Goal: Task Accomplishment & Management: Use online tool/utility

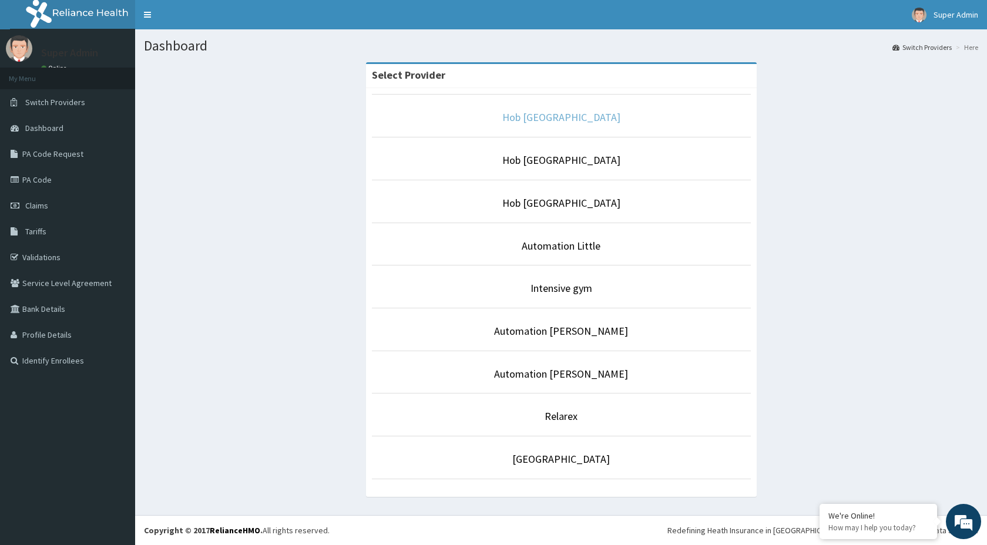
click at [509, 118] on link "Hob [GEOGRAPHIC_DATA]" at bounding box center [561, 117] width 118 height 14
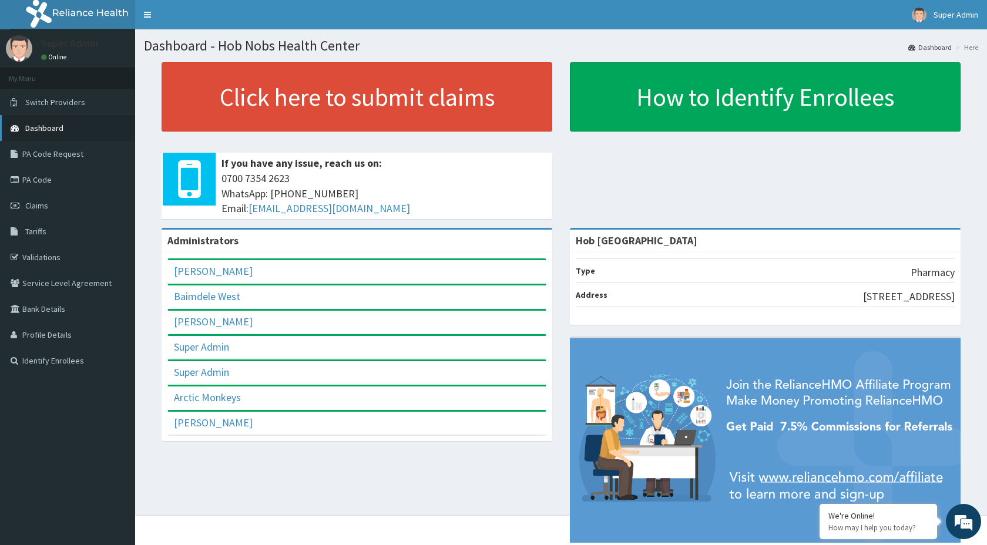
click at [60, 135] on link "Dashboard" at bounding box center [67, 128] width 135 height 26
click at [73, 178] on link "PA Code" at bounding box center [67, 180] width 135 height 26
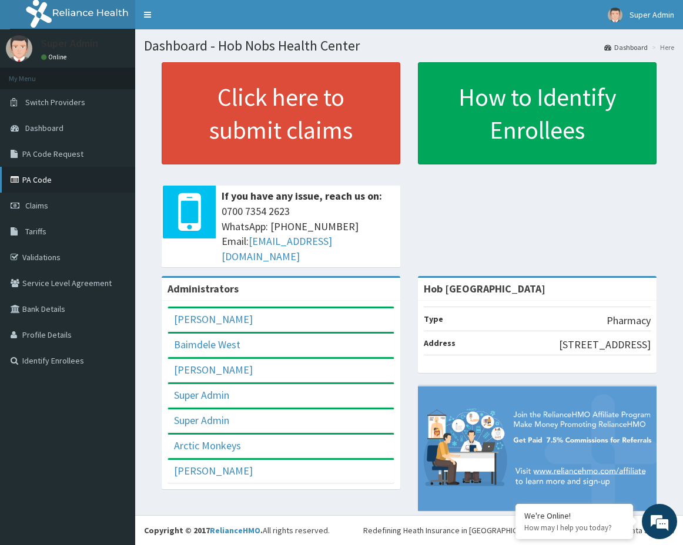
click at [63, 172] on link "PA Code" at bounding box center [67, 180] width 135 height 26
click at [28, 179] on link "PA Code" at bounding box center [67, 180] width 135 height 26
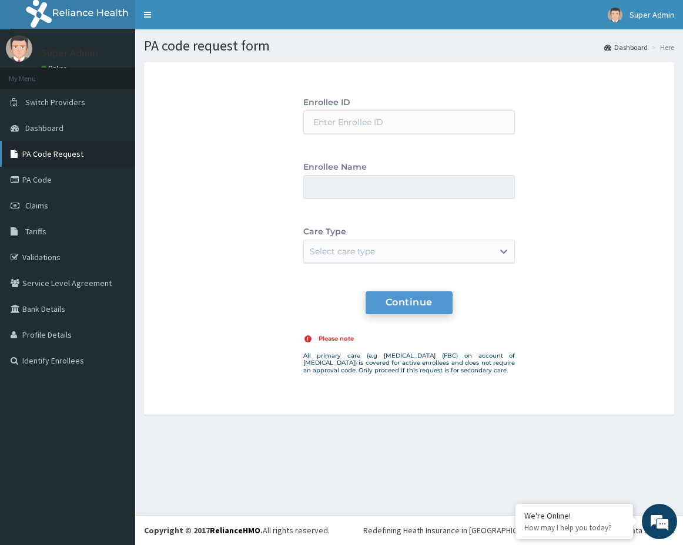
click at [87, 157] on link "PA Code Request" at bounding box center [67, 154] width 135 height 26
click at [635, 8] on link "Super Admin" at bounding box center [641, 14] width 84 height 29
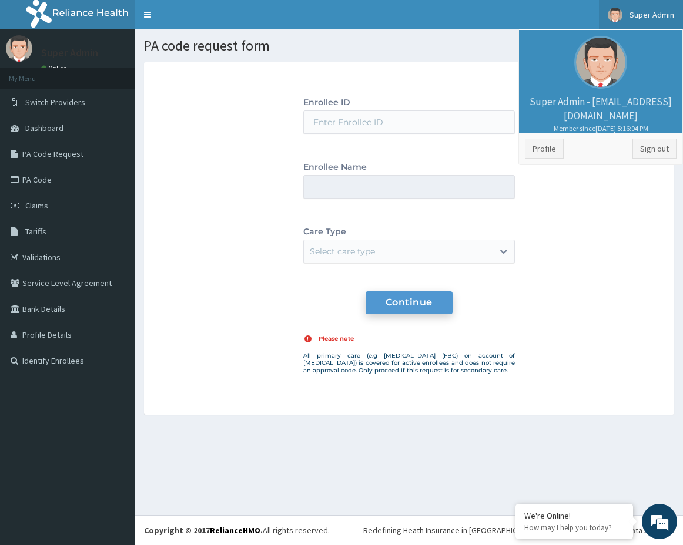
click at [639, 13] on span "Super Admin" at bounding box center [651, 14] width 45 height 11
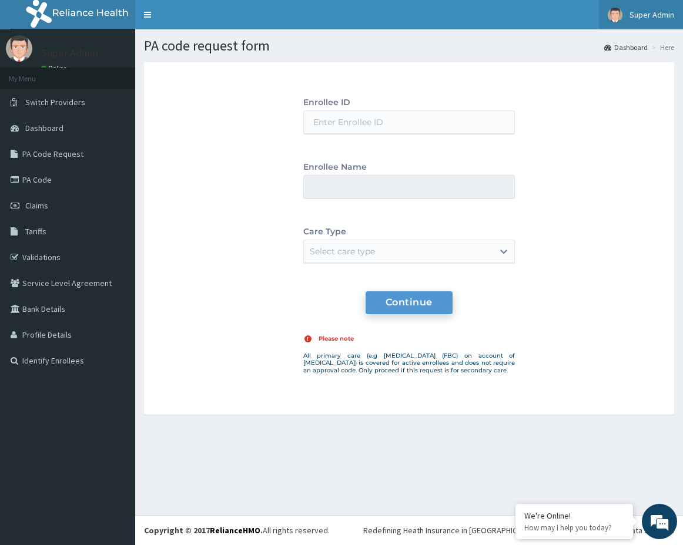
click at [639, 13] on span "Super Admin" at bounding box center [651, 14] width 45 height 11
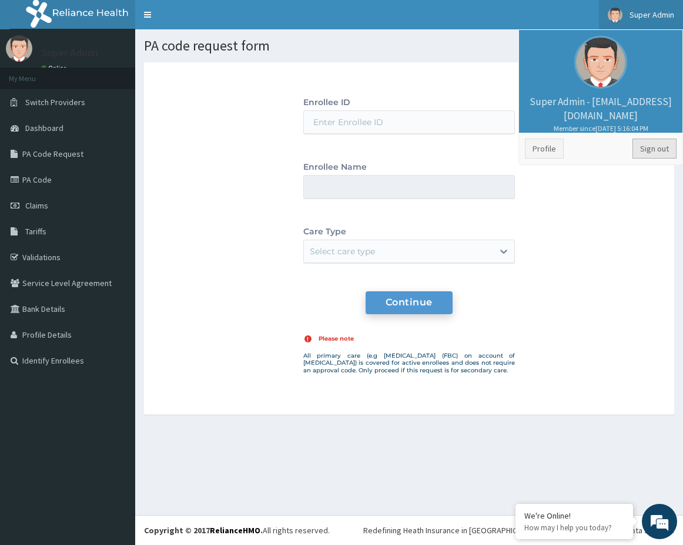
click at [649, 149] on link "Sign out" at bounding box center [654, 149] width 44 height 20
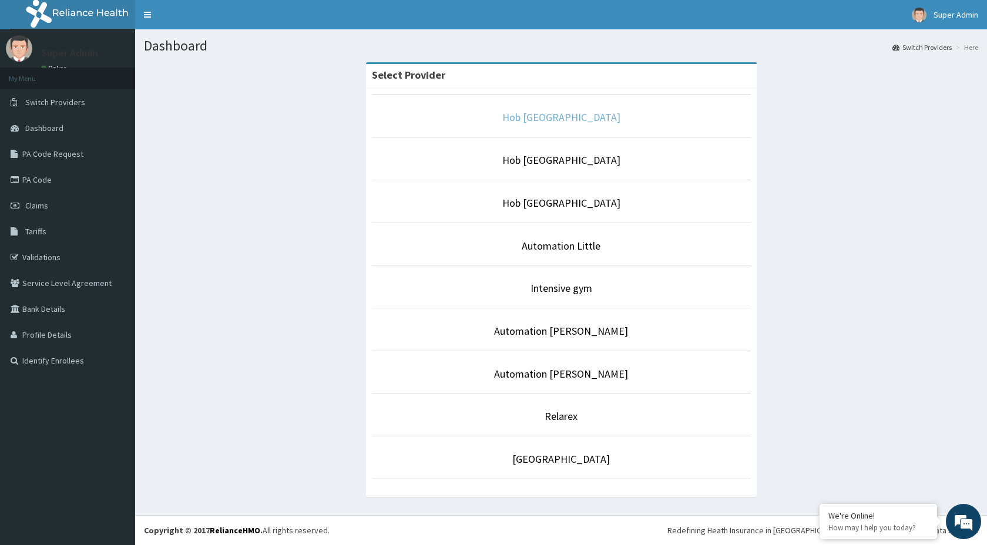
click at [552, 112] on link "Hob [GEOGRAPHIC_DATA]" at bounding box center [561, 117] width 118 height 14
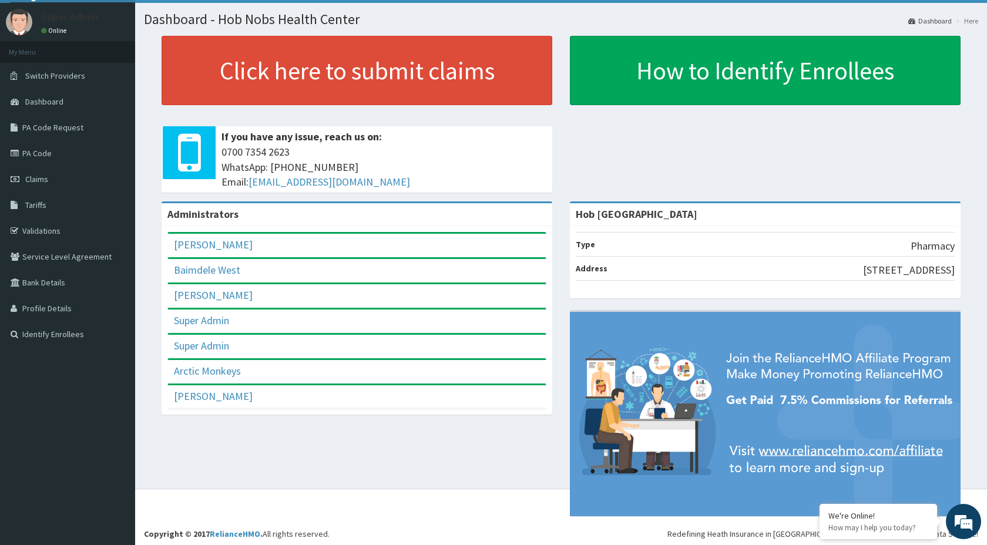
scroll to position [30, 0]
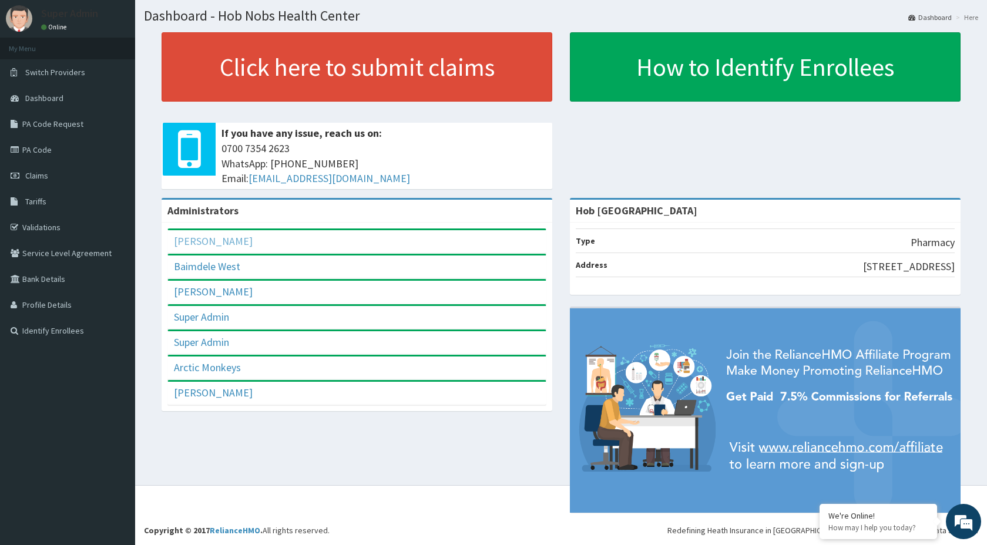
click at [207, 241] on link "[PERSON_NAME]" at bounding box center [213, 241] width 79 height 14
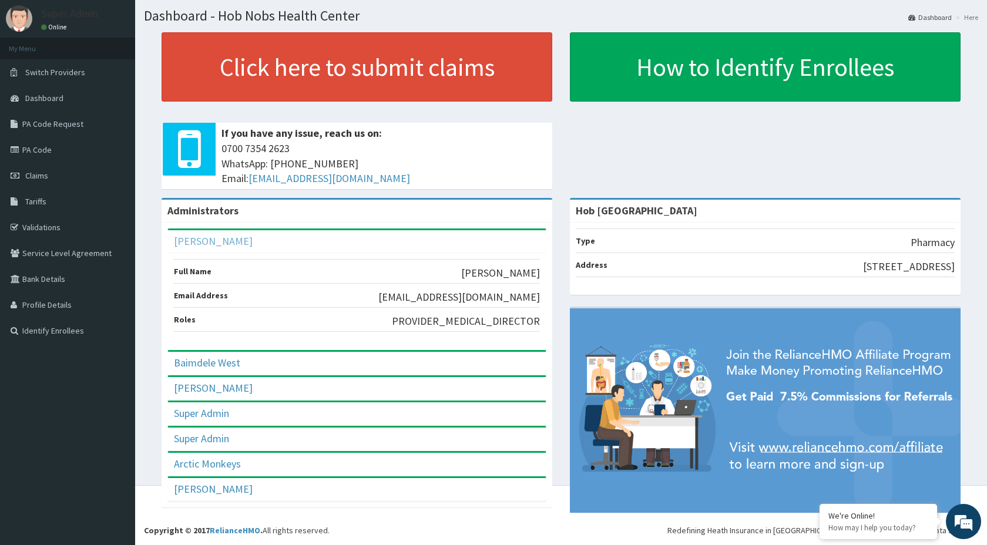
scroll to position [0, 0]
click at [207, 242] on link "[PERSON_NAME]" at bounding box center [213, 241] width 79 height 14
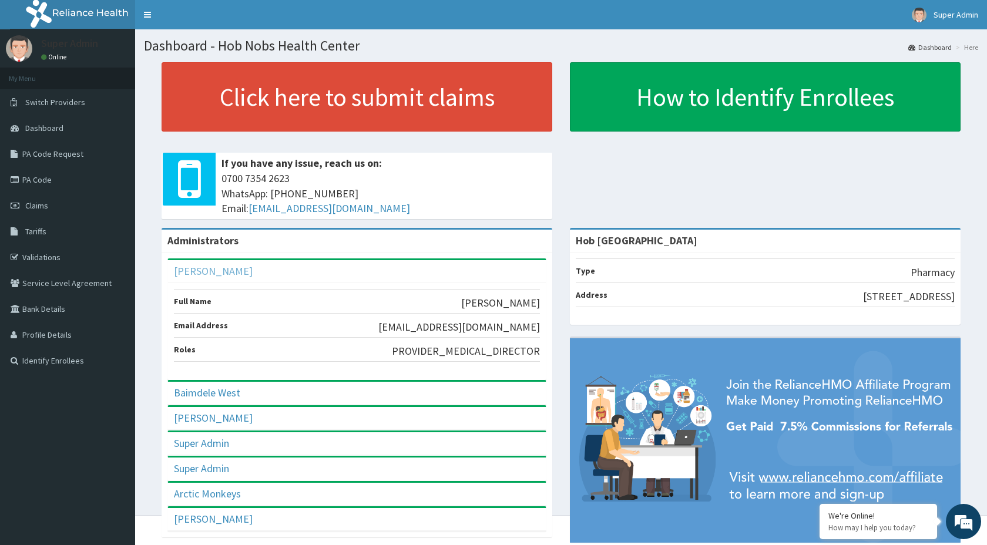
click at [225, 271] on link "leye odumuyiwa" at bounding box center [213, 271] width 79 height 14
click at [235, 273] on link "leye odumuyiwa" at bounding box center [213, 271] width 79 height 14
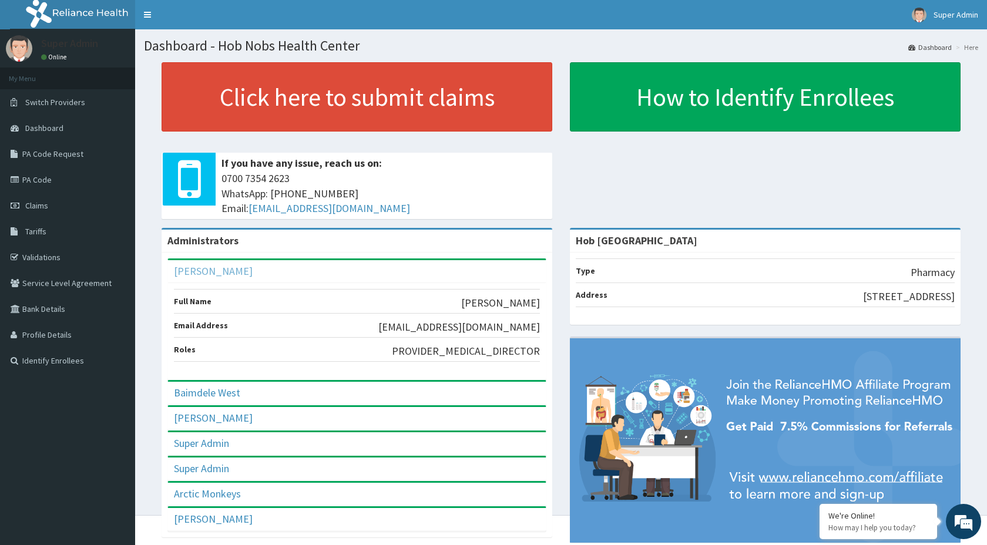
click at [235, 273] on link "leye odumuyiwa" at bounding box center [213, 271] width 79 height 14
click at [235, 273] on link "[PERSON_NAME]" at bounding box center [213, 271] width 79 height 14
click at [293, 270] on div "[PERSON_NAME]" at bounding box center [357, 271] width 378 height 23
click at [193, 271] on link "[PERSON_NAME]" at bounding box center [213, 271] width 79 height 14
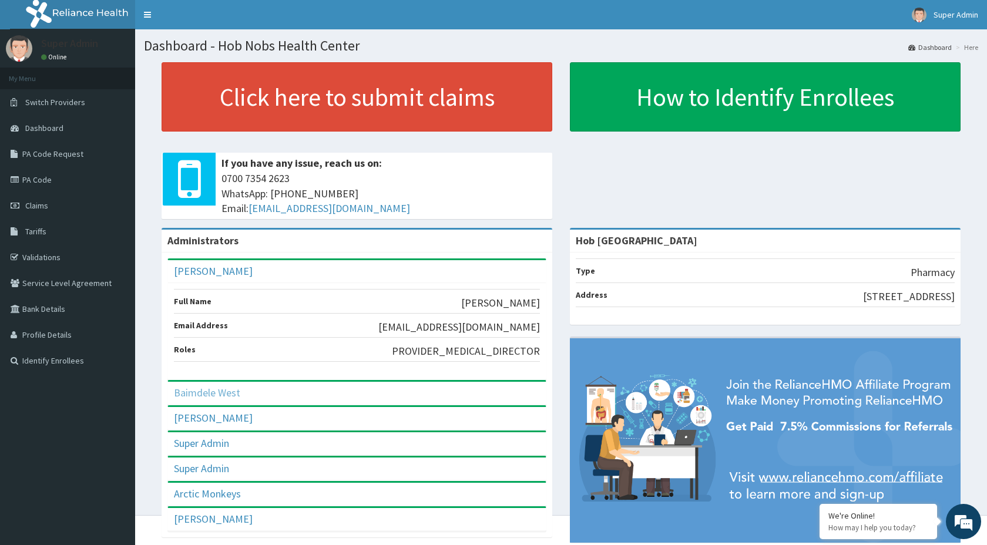
click at [221, 397] on link "Baimdele West" at bounding box center [207, 393] width 66 height 14
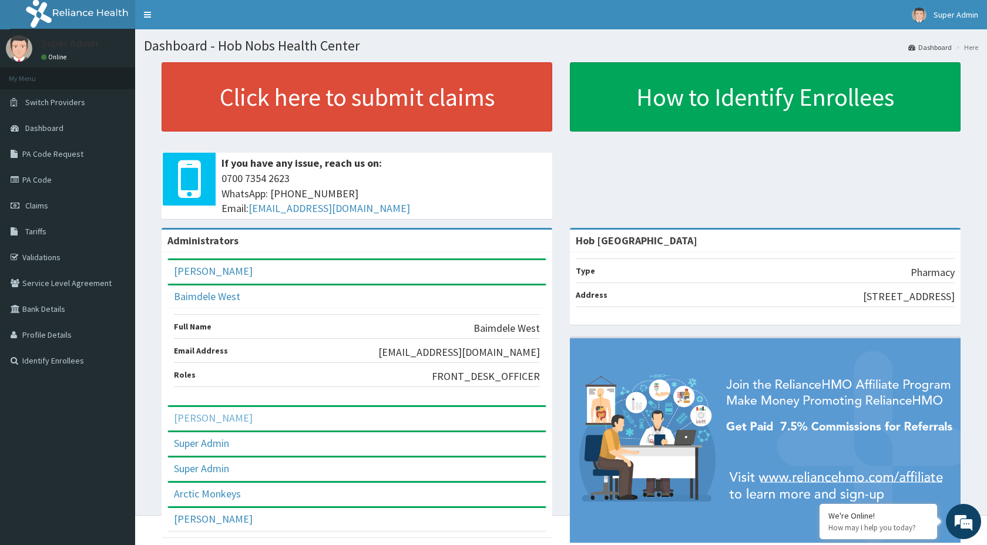
click at [211, 417] on link "[PERSON_NAME]" at bounding box center [213, 418] width 79 height 14
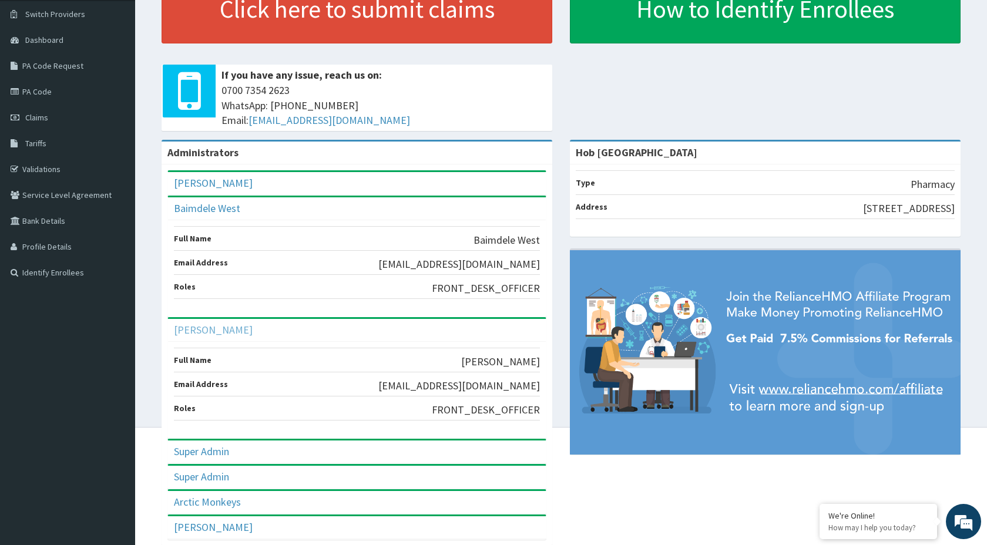
scroll to position [121, 0]
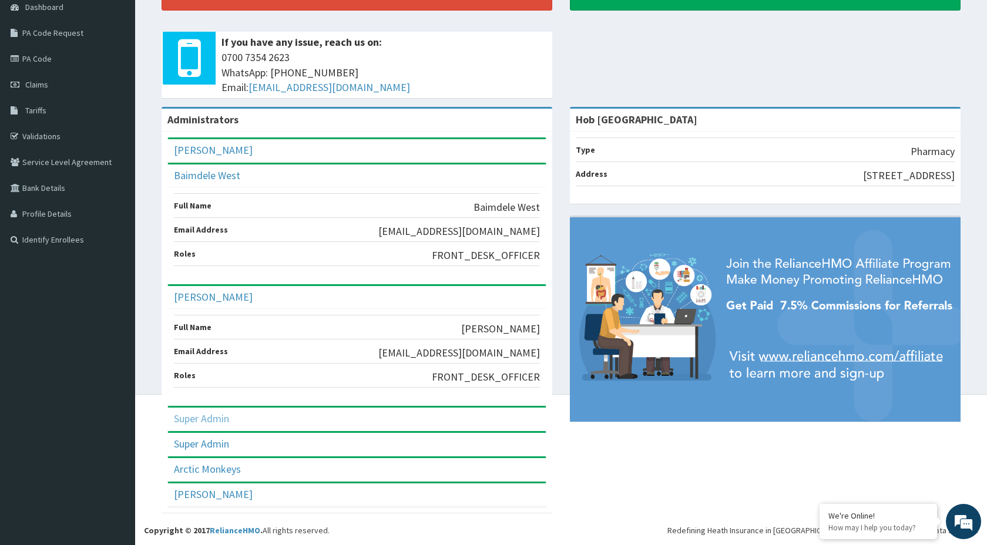
click at [207, 415] on link "Super Admin" at bounding box center [201, 419] width 55 height 14
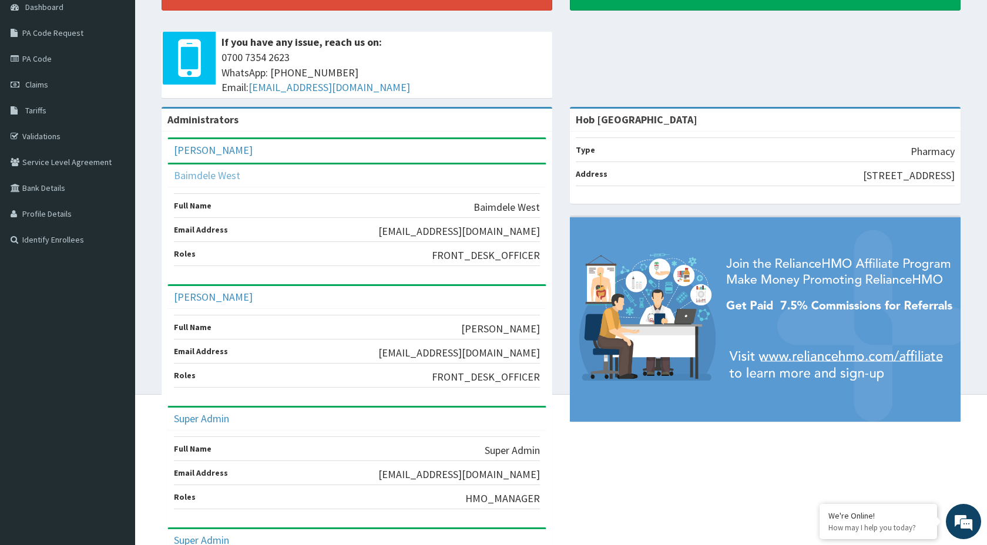
click at [216, 174] on link "Baimdele West" at bounding box center [207, 176] width 66 height 14
click at [215, 299] on link "[PERSON_NAME]" at bounding box center [213, 297] width 79 height 14
click at [210, 162] on div "Super Admin" at bounding box center [357, 150] width 378 height 23
click at [215, 417] on link "Super Admin" at bounding box center [201, 419] width 55 height 14
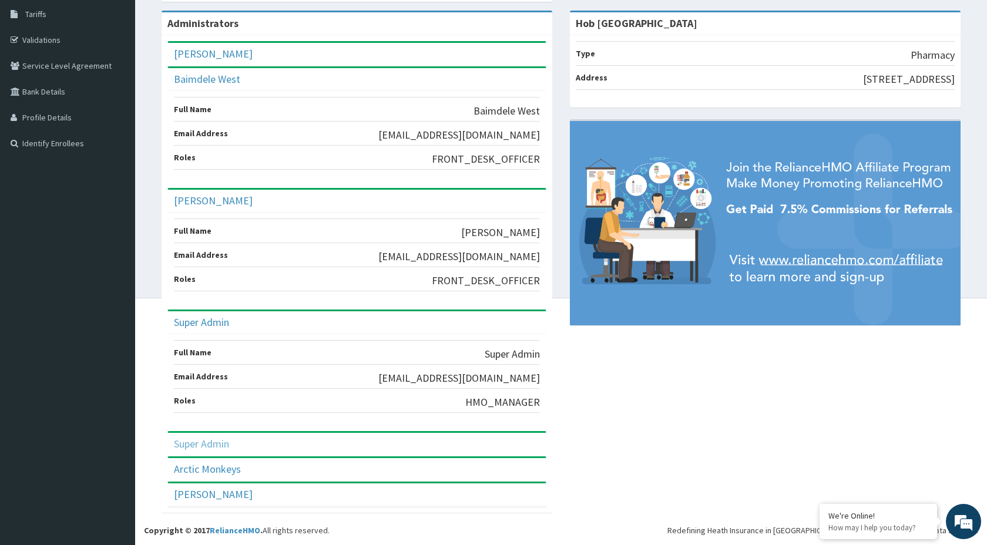
click at [205, 444] on link "Super Admin" at bounding box center [201, 444] width 55 height 14
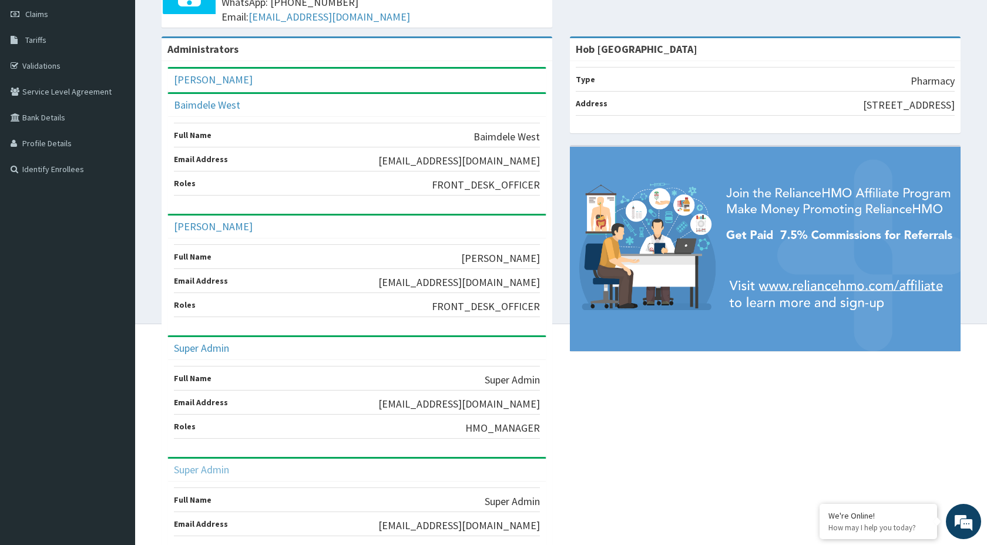
scroll to position [0, 0]
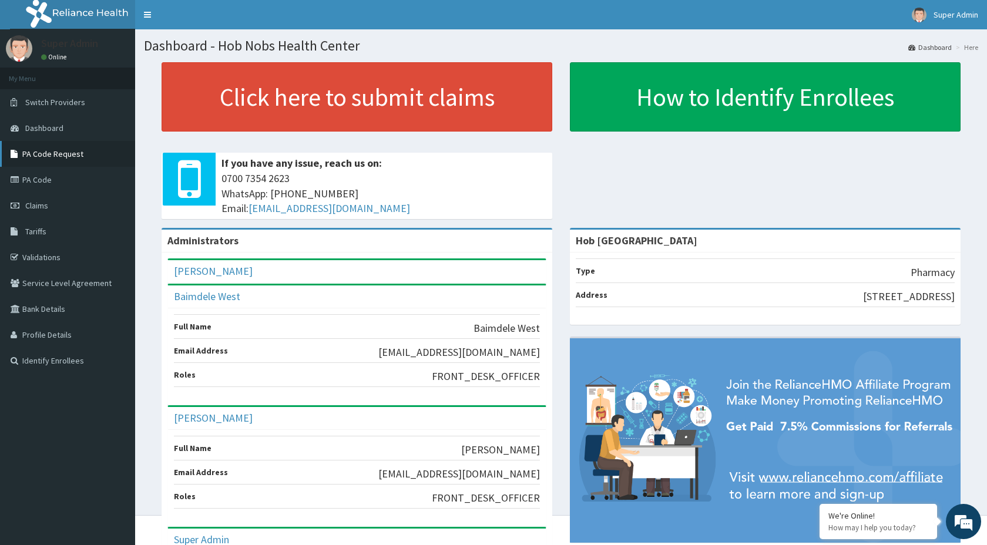
click at [52, 153] on link "PA Code Request" at bounding box center [67, 154] width 135 height 26
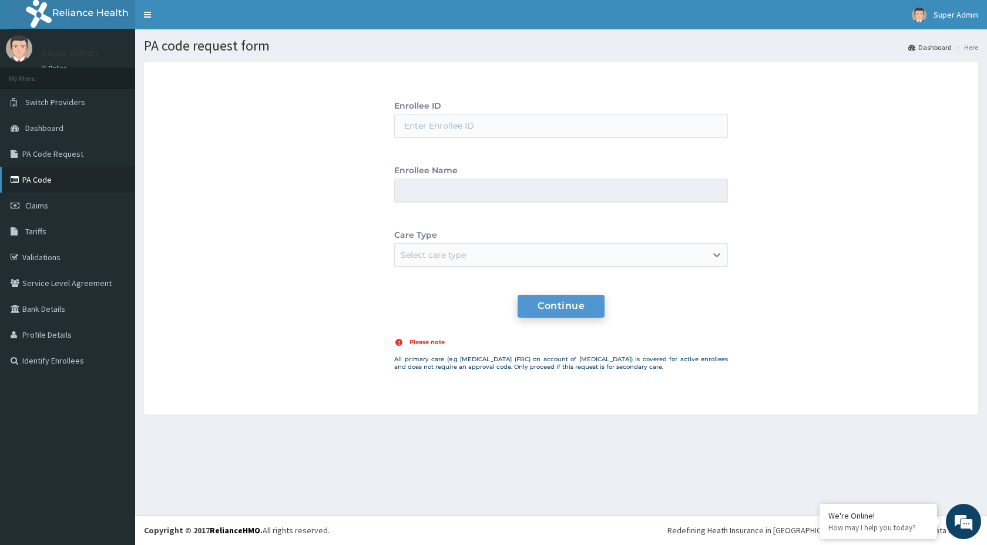
click at [32, 182] on link "PA Code" at bounding box center [67, 180] width 135 height 26
